Goal: Check status

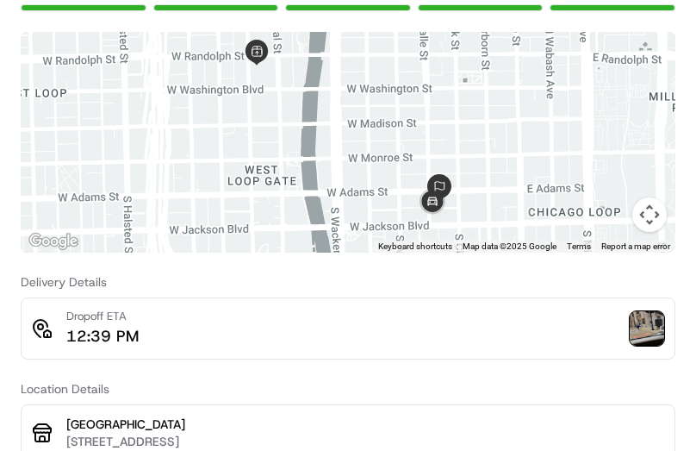
scroll to position [86, 0]
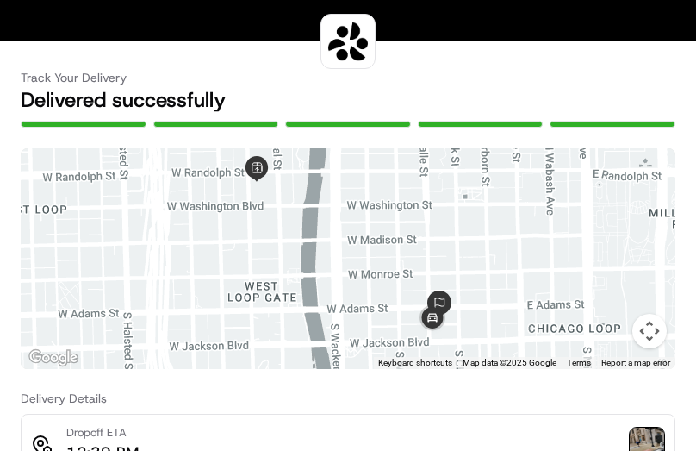
drag, startPoint x: 413, startPoint y: 286, endPoint x: 387, endPoint y: 292, distance: 26.5
click at [408, 289] on div at bounding box center [348, 258] width 655 height 221
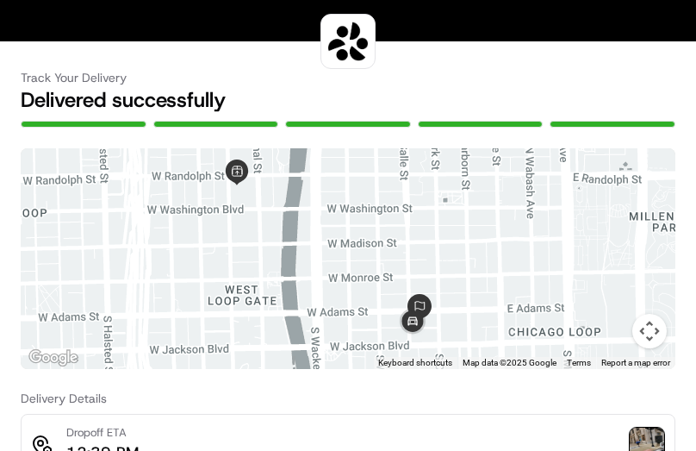
drag, startPoint x: 387, startPoint y: 299, endPoint x: 376, endPoint y: 293, distance: 12.0
click at [376, 293] on div at bounding box center [348, 258] width 655 height 221
